Goal: Task Accomplishment & Management: Complete application form

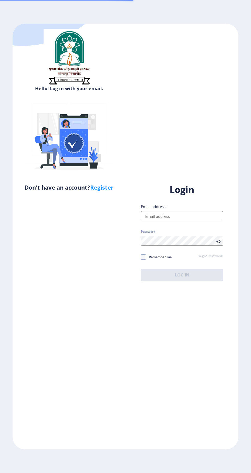
click at [159, 221] on input "Email address:" at bounding box center [182, 216] width 82 height 10
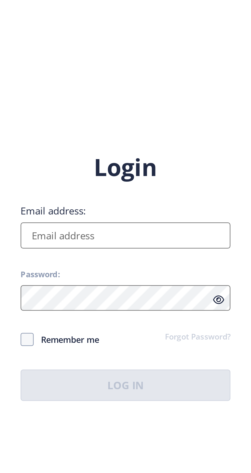
click at [152, 221] on input "Email address:" at bounding box center [182, 216] width 82 height 10
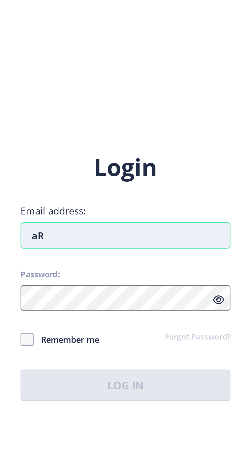
type input "a"
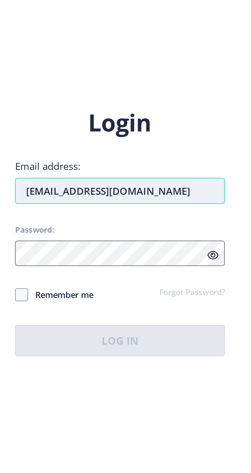
type input "[EMAIL_ADDRESS][DOMAIN_NAME]"
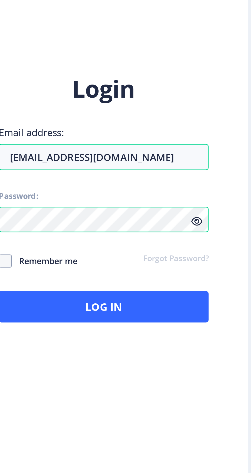
click at [149, 254] on span "Remember me" at bounding box center [159, 257] width 26 height 6
click at [143, 254] on span at bounding box center [143, 256] width 5 height 5
click at [141, 257] on input "Remember me" at bounding box center [141, 257] width 0 height 0
checkbox input "true"
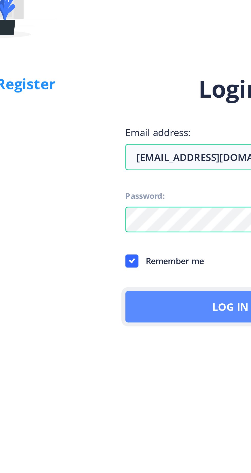
click at [151, 270] on button "Log In" at bounding box center [182, 275] width 82 height 12
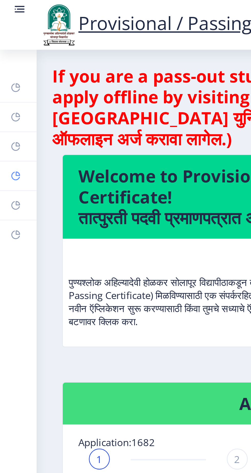
click at [5, 71] on rect at bounding box center [6, 69] width 4 height 4
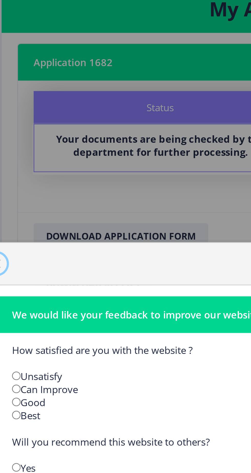
click at [21, 137] on span "button" at bounding box center [19, 135] width 4 height 4
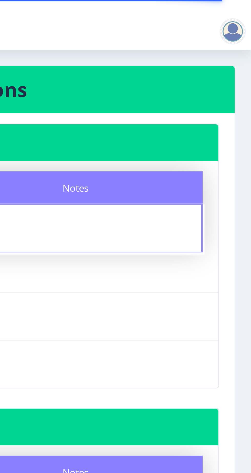
click at [243, 11] on div at bounding box center [244, 12] width 10 height 10
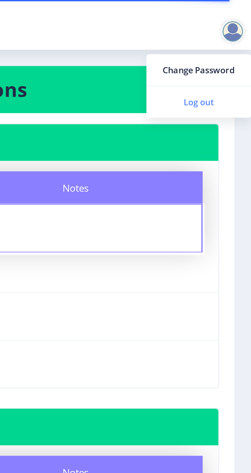
click at [226, 39] on span "Log out" at bounding box center [230, 40] width 33 height 6
